Goal: Find specific page/section: Find specific page/section

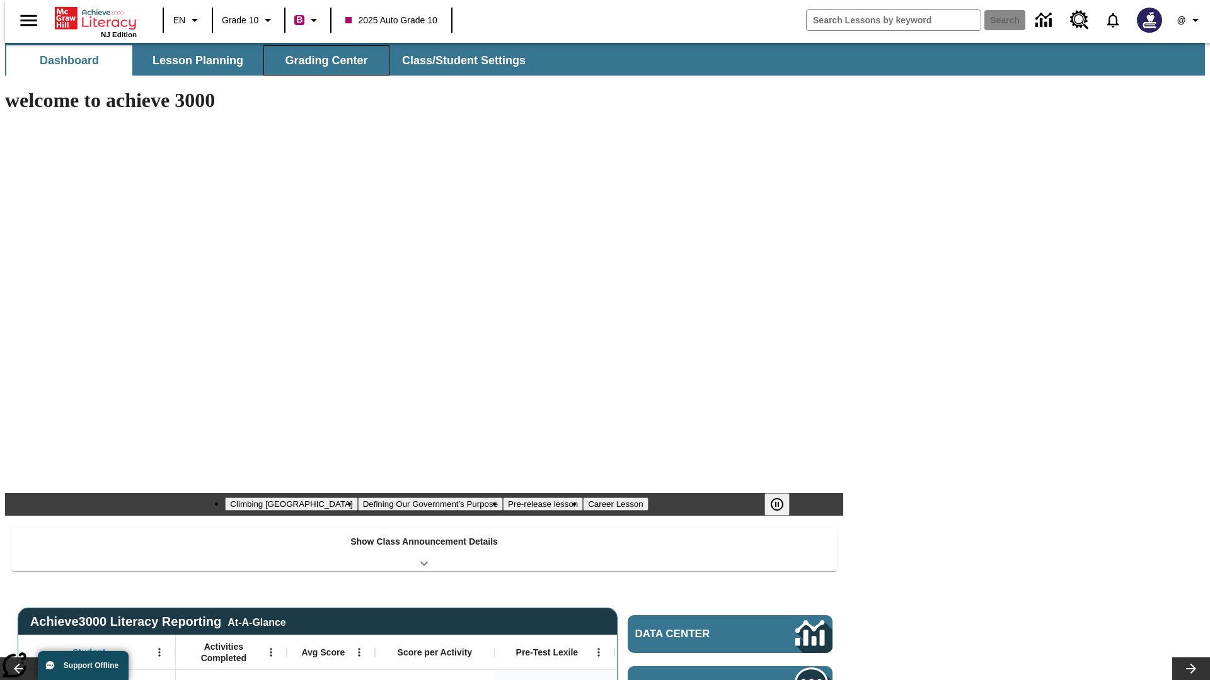
click at [321, 60] on button "Grading Center" at bounding box center [326, 60] width 126 height 30
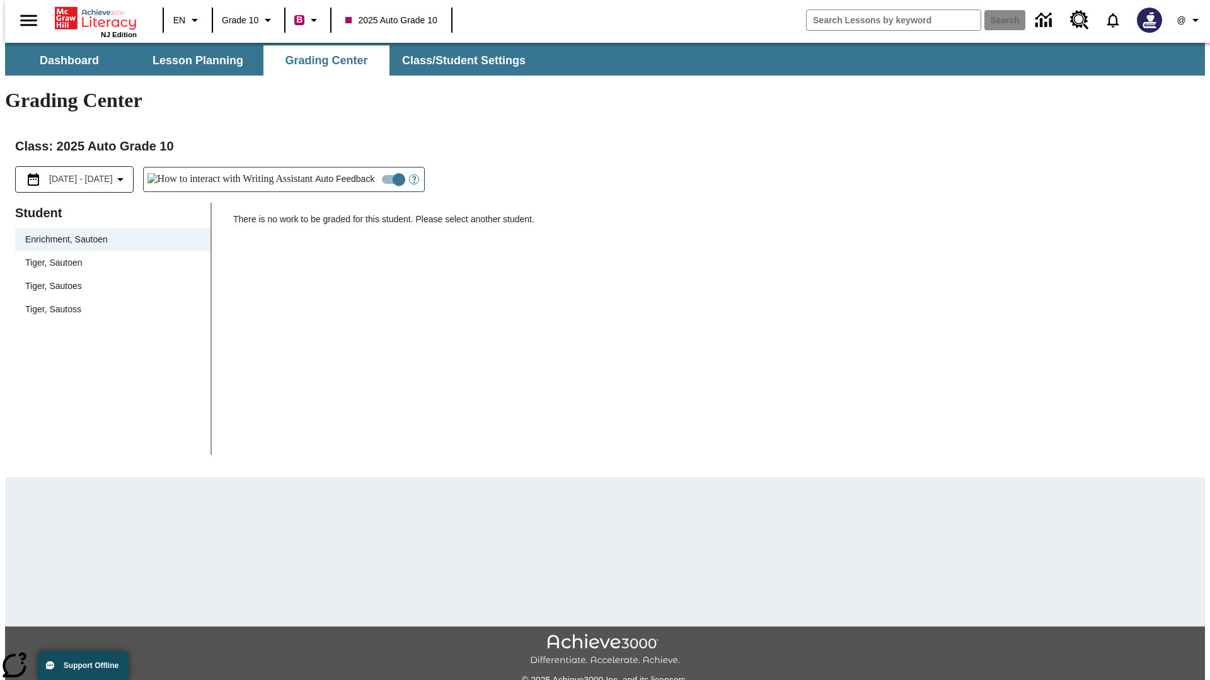
click at [108, 256] on span "Tiger, Sautoen" at bounding box center [112, 262] width 175 height 13
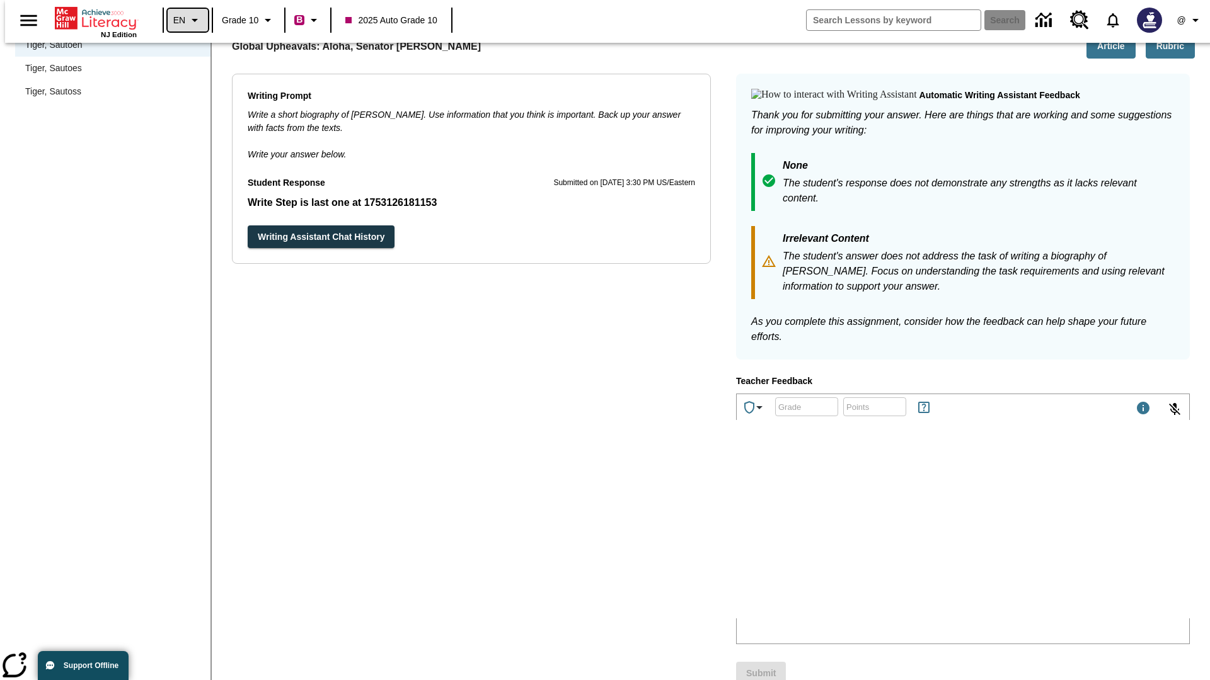
click at [187, 20] on icon "Language: EN, Select a language" at bounding box center [194, 20] width 15 height 15
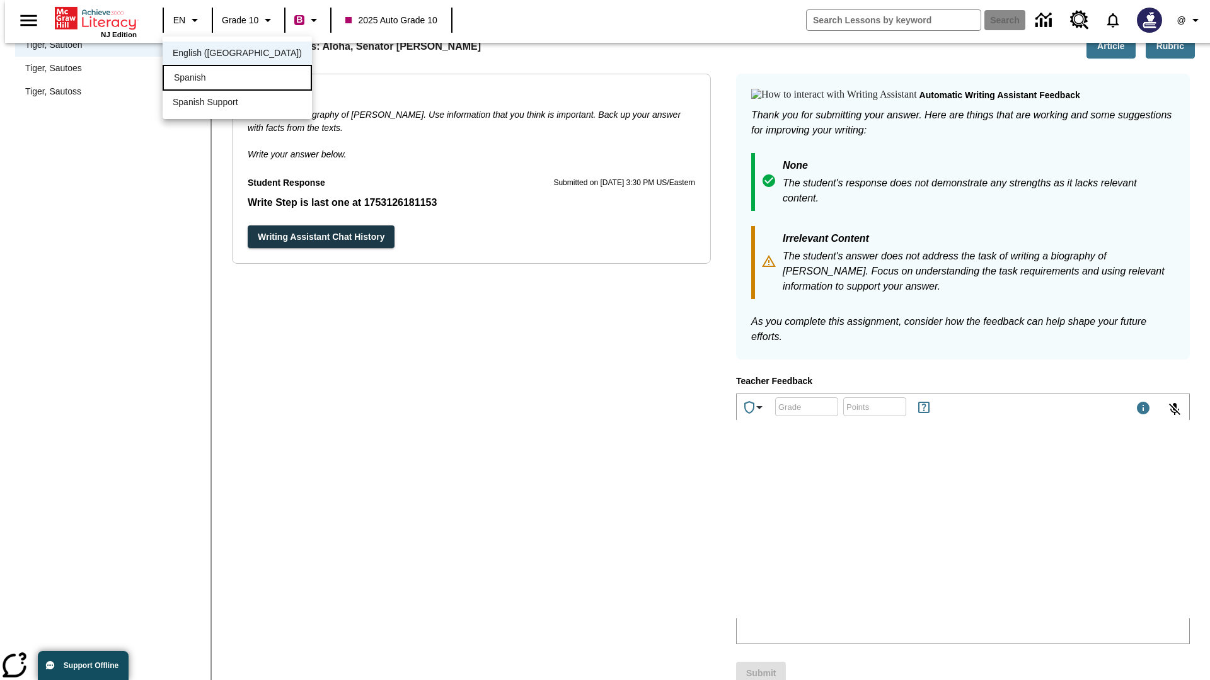
click at [210, 79] on div "Spanish" at bounding box center [237, 78] width 149 height 26
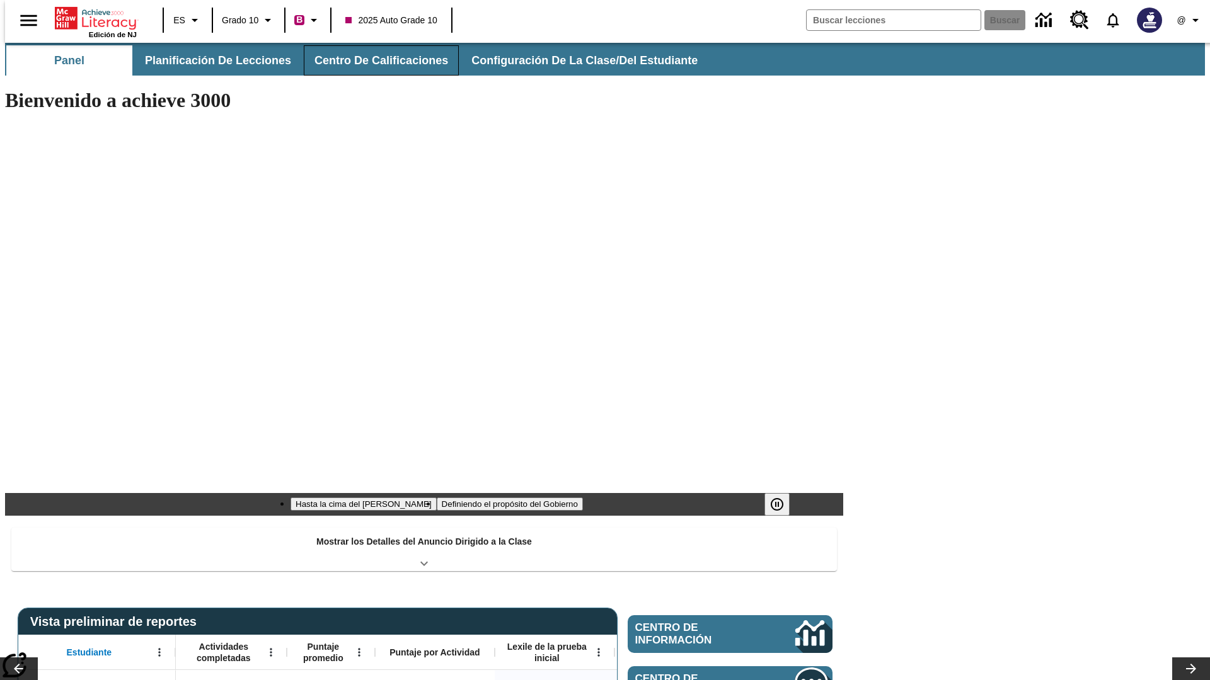
click at [370, 60] on button "Centro de calificaciones" at bounding box center [381, 60] width 155 height 30
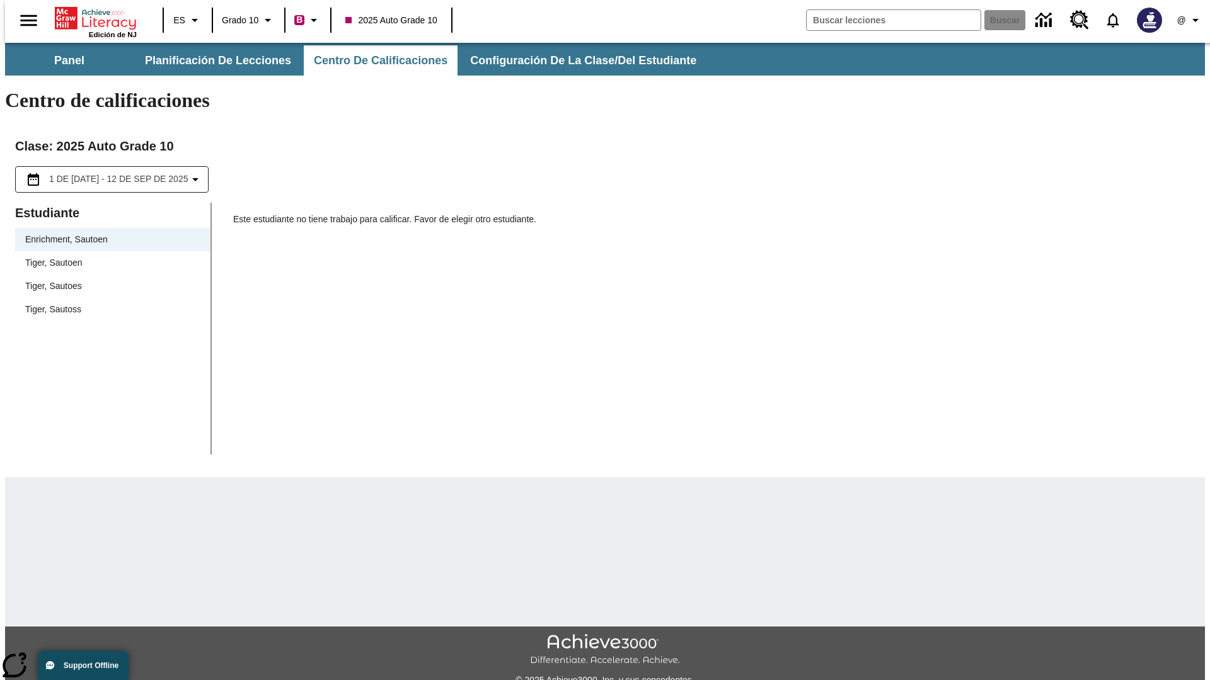
click at [108, 256] on span "Tiger, Sautoen" at bounding box center [112, 262] width 175 height 13
